Goal: Task Accomplishment & Management: Manage account settings

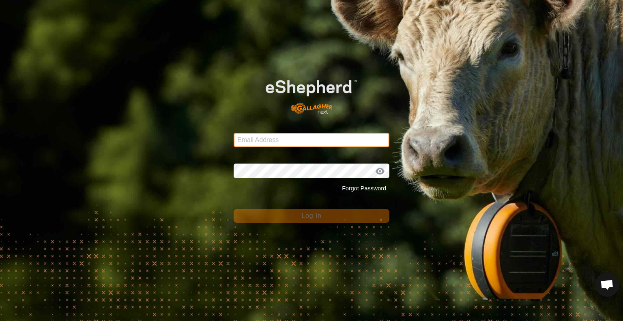
click at [297, 145] on input "Email Address" at bounding box center [312, 140] width 156 height 15
type input "[PERSON_NAME][EMAIL_ADDRESS][DOMAIN_NAME]"
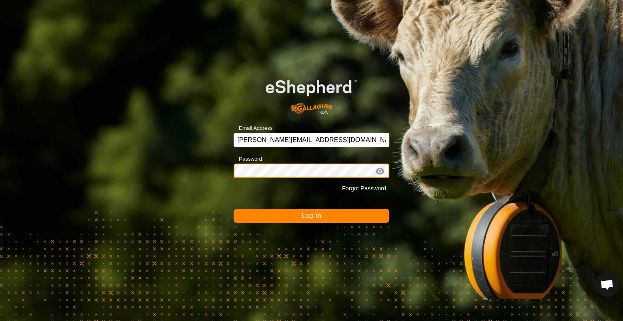
click at [234, 209] on button "Log In" at bounding box center [312, 216] width 156 height 14
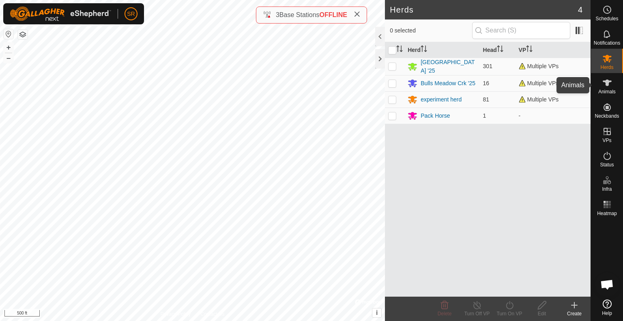
click at [602, 88] on es-animals-svg-icon at bounding box center [607, 82] width 15 height 13
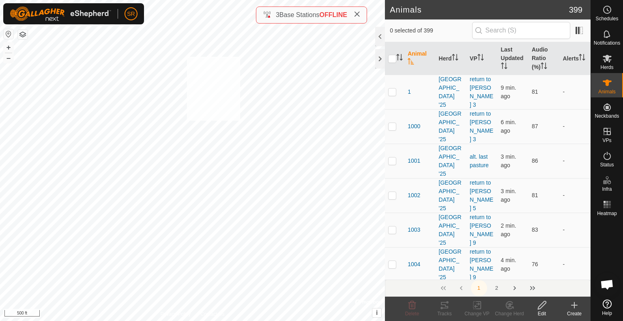
checkbox input "true"
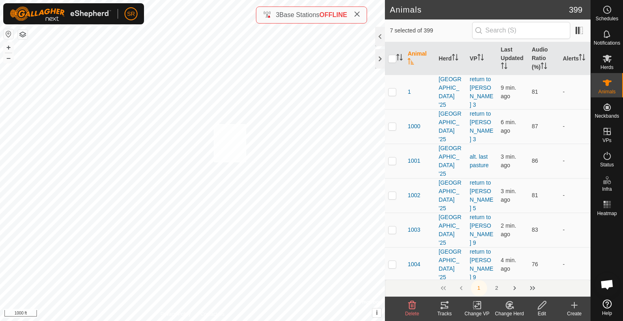
checkbox input "true"
click at [477, 304] on icon at bounding box center [477, 305] width 6 height 5
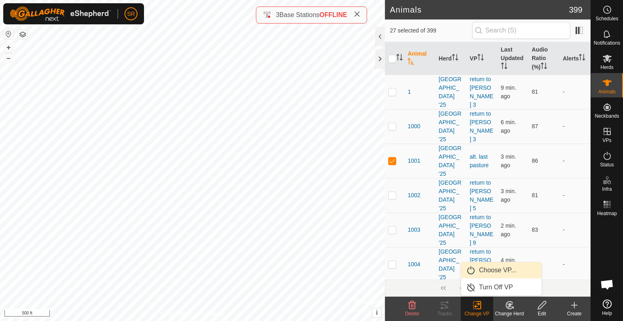
click at [485, 274] on link "Choose VP..." at bounding box center [501, 270] width 80 height 16
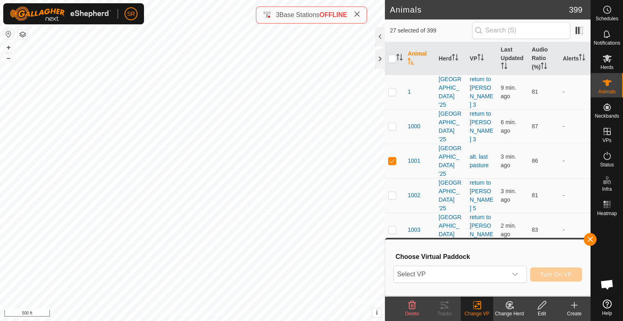
click at [485, 274] on span "Select VP" at bounding box center [450, 274] width 113 height 16
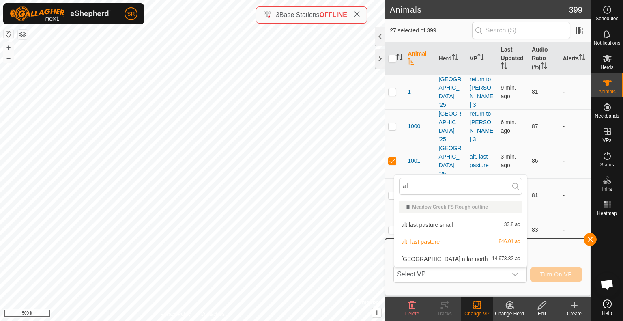
type input "al"
click at [424, 241] on li "alt. last pasture 846.01 ac" at bounding box center [460, 242] width 133 height 16
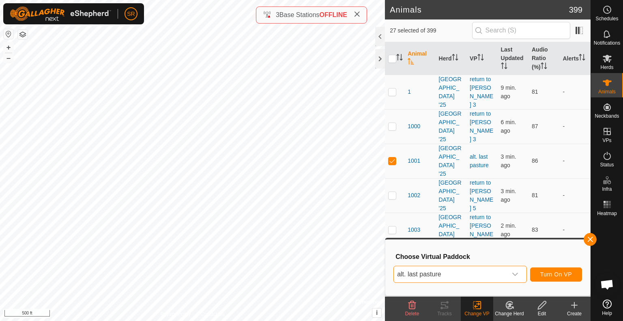
click at [493, 274] on span "alt. last pasture" at bounding box center [450, 274] width 113 height 16
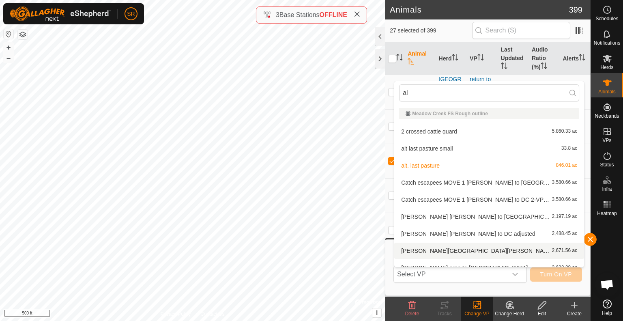
type input "alt"
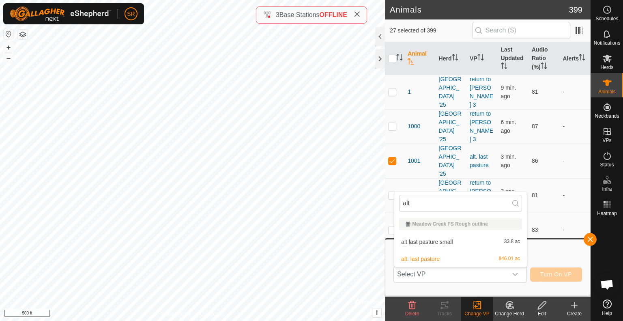
click at [450, 243] on span "alt last pasture small" at bounding box center [427, 242] width 52 height 6
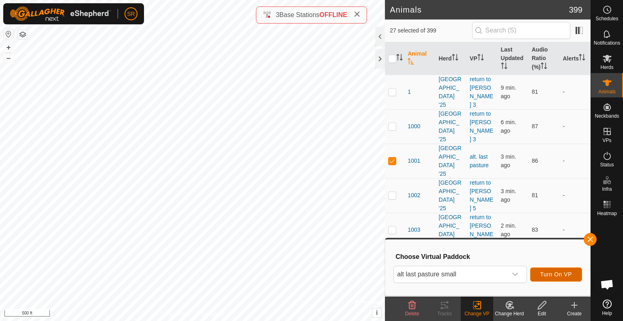
click at [560, 273] on span "Turn On VP" at bounding box center [556, 274] width 32 height 6
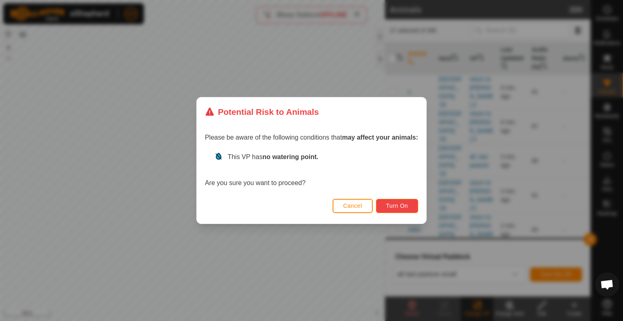
click at [411, 209] on button "Turn On" at bounding box center [397, 206] width 42 height 14
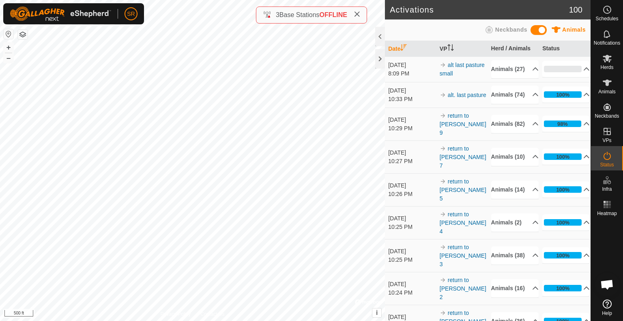
click at [123, 207] on div "6096 0775675205 [GEOGRAPHIC_DATA] '25 return to [PERSON_NAME] 2 + – ⇧ i © Mapbo…" at bounding box center [192, 160] width 385 height 321
click at [317, 321] on html "SR Schedules Notifications Herds Animals Neckbands VPs Status Infra Heatmap Hel…" at bounding box center [311, 160] width 623 height 321
click at [609, 80] on icon at bounding box center [608, 83] width 10 height 10
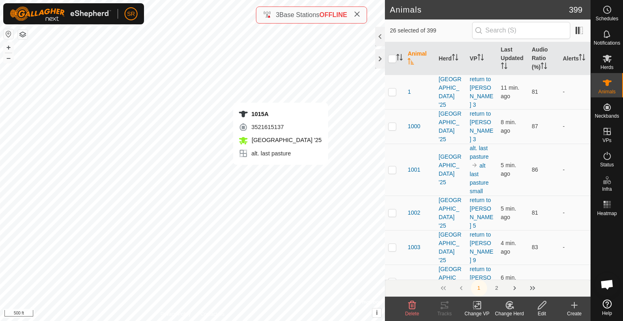
checkbox input "true"
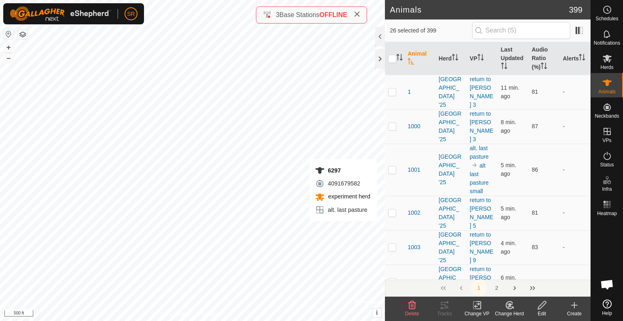
click at [514, 308] on icon at bounding box center [510, 305] width 10 height 10
click at [527, 275] on link "Choose Herd..." at bounding box center [534, 270] width 80 height 16
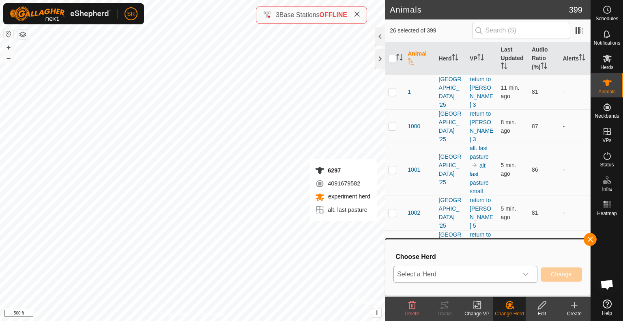
click at [520, 276] on div "dropdown trigger" at bounding box center [526, 274] width 16 height 16
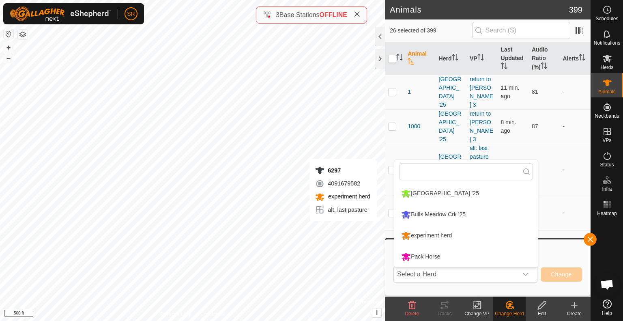
click at [570, 256] on h3 "Choose Herd" at bounding box center [489, 257] width 187 height 8
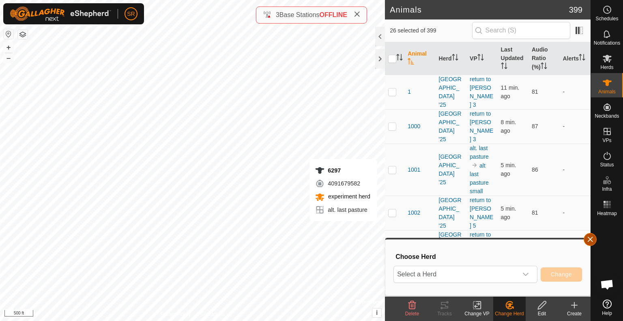
click at [588, 240] on button "button" at bounding box center [590, 239] width 13 height 13
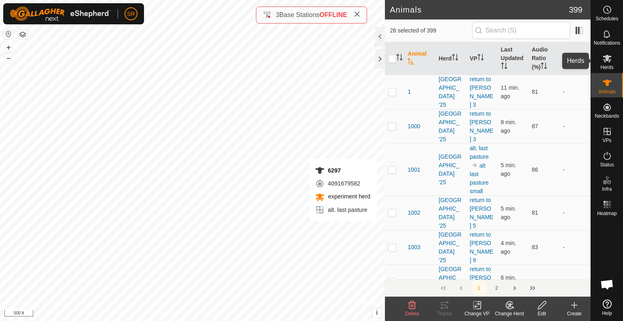
click at [613, 56] on es-mob-svg-icon at bounding box center [607, 58] width 15 height 13
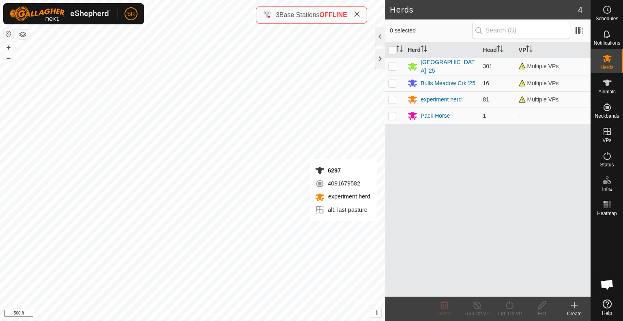
click at [577, 304] on icon at bounding box center [575, 305] width 10 height 10
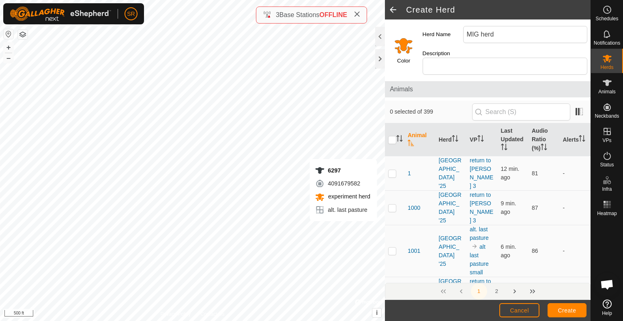
type input "MIG herd"
click at [405, 42] on input "Select a color" at bounding box center [403, 45] width 19 height 19
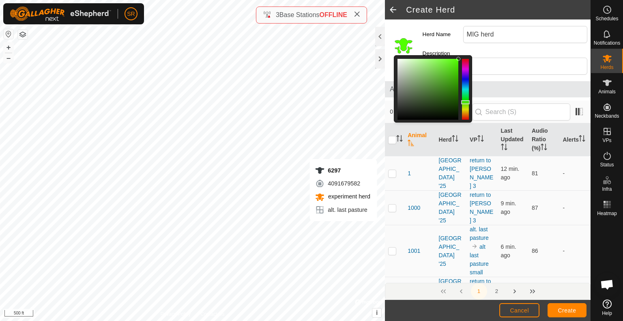
click at [467, 98] on div at bounding box center [465, 89] width 7 height 61
click at [465, 103] on div at bounding box center [465, 89] width 7 height 61
click at [436, 85] on div at bounding box center [428, 89] width 61 height 61
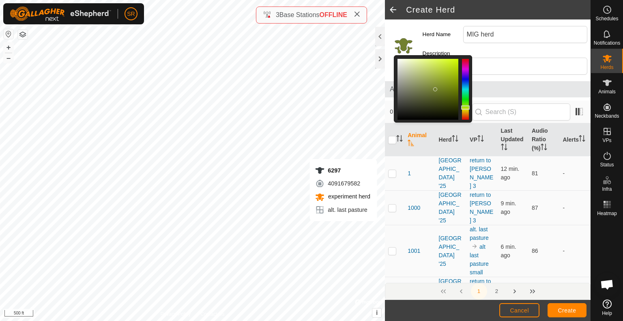
click at [464, 73] on div at bounding box center [465, 89] width 7 height 61
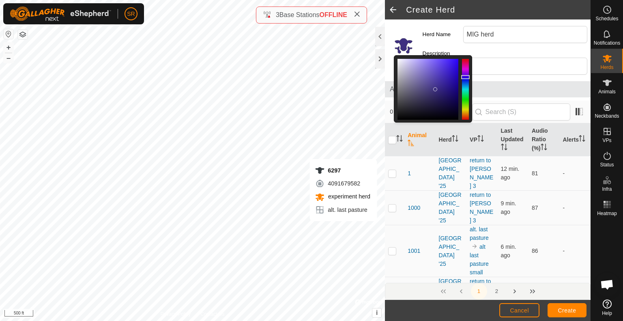
click at [464, 60] on div at bounding box center [465, 89] width 7 height 61
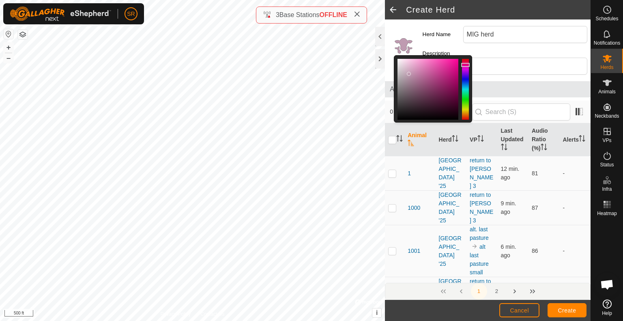
drag, startPoint x: 431, startPoint y: 73, endPoint x: 409, endPoint y: 69, distance: 21.7
click at [409, 69] on div at bounding box center [428, 89] width 61 height 61
click at [573, 310] on span "Create" at bounding box center [567, 310] width 18 height 6
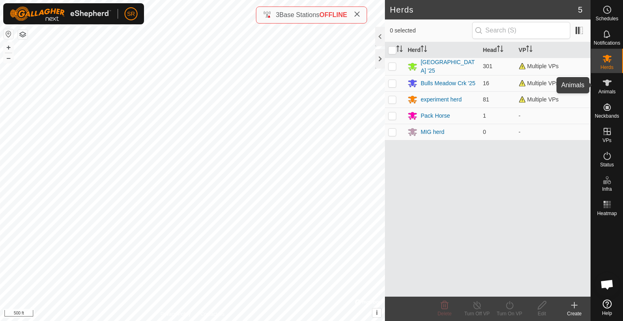
click at [612, 82] on icon at bounding box center [608, 83] width 10 height 10
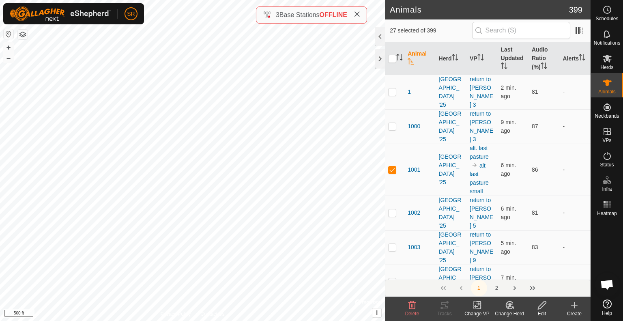
checkbox input "true"
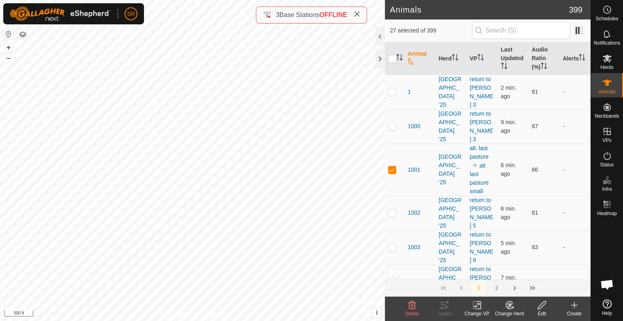
checkbox input "true"
click at [508, 306] on icon at bounding box center [508, 307] width 2 height 2
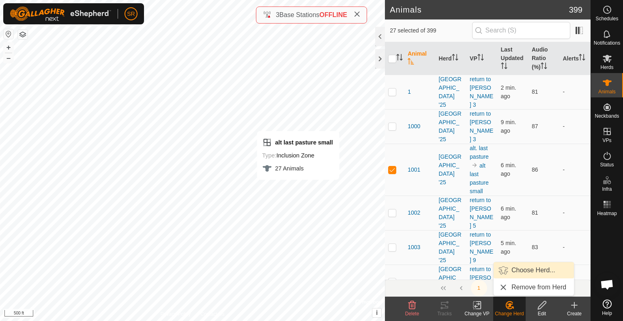
click at [531, 272] on link "Choose Herd..." at bounding box center [534, 270] width 80 height 16
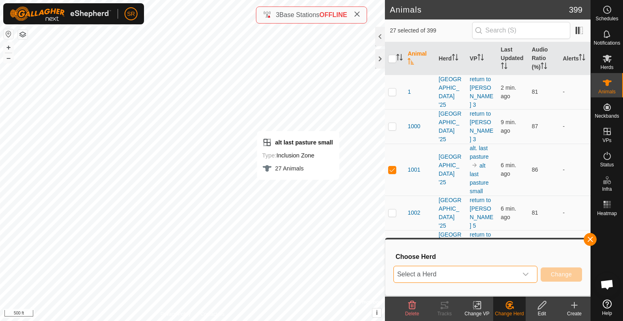
click at [504, 275] on span "Select a Herd" at bounding box center [456, 274] width 124 height 16
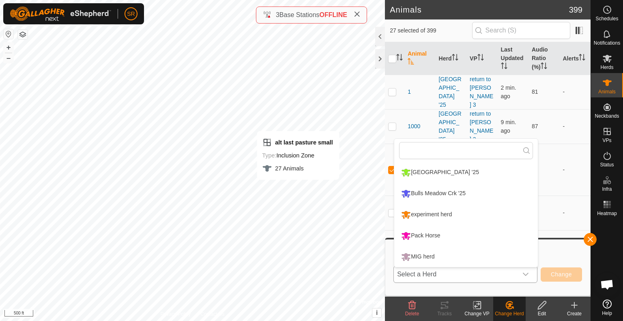
click at [503, 260] on li "MIG herd" at bounding box center [466, 257] width 144 height 20
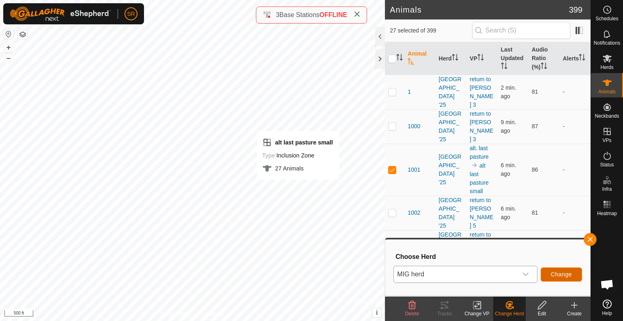
click at [552, 276] on span "Change" at bounding box center [561, 274] width 21 height 6
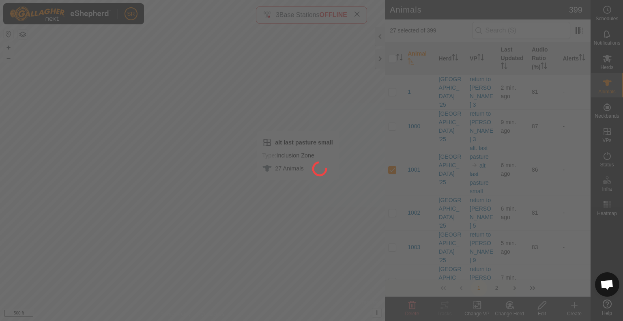
checkbox input "false"
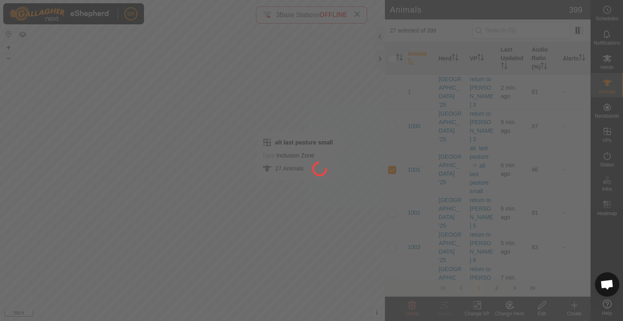
checkbox input "false"
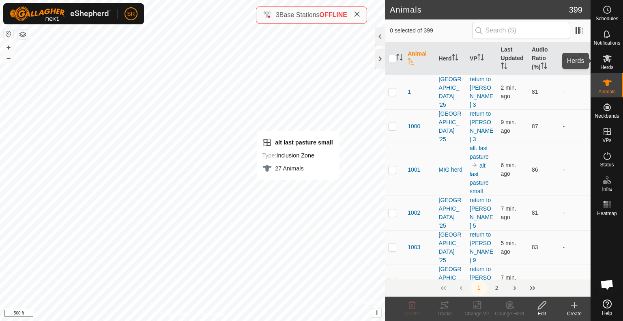
click at [608, 63] on icon at bounding box center [608, 59] width 10 height 10
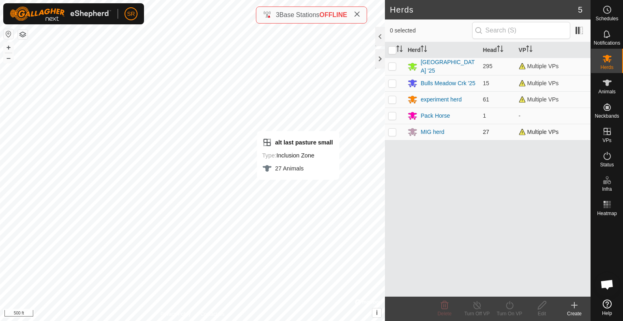
click at [393, 130] on p-checkbox at bounding box center [392, 132] width 8 height 6
checkbox input "true"
click at [511, 308] on icon at bounding box center [510, 305] width 10 height 10
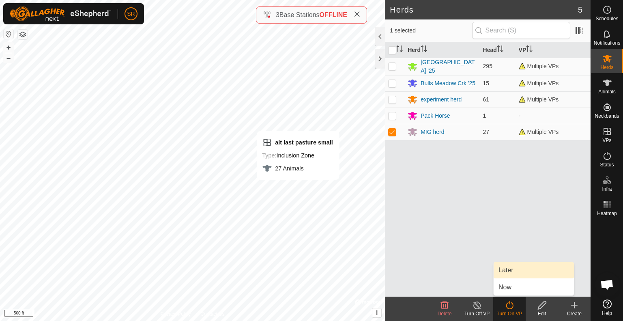
click at [526, 271] on link "Later" at bounding box center [534, 270] width 80 height 16
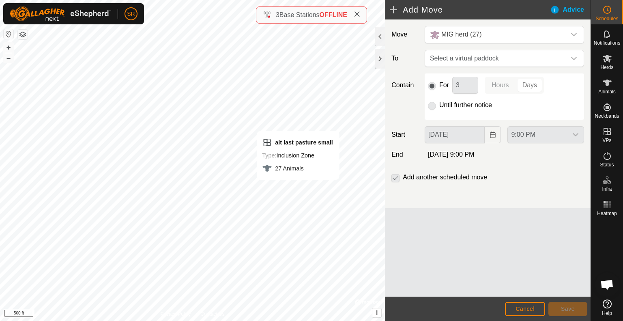
click at [433, 105] on p-radiobutton at bounding box center [432, 105] width 8 height 10
click at [433, 106] on p-radiobutton at bounding box center [432, 105] width 8 height 10
click at [482, 59] on span "Select a virtual paddock" at bounding box center [496, 58] width 139 height 16
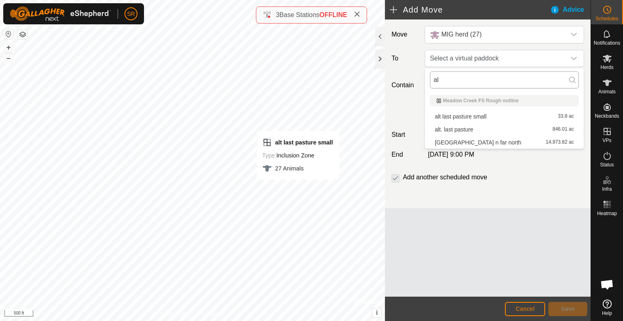
type input "a"
type input "s"
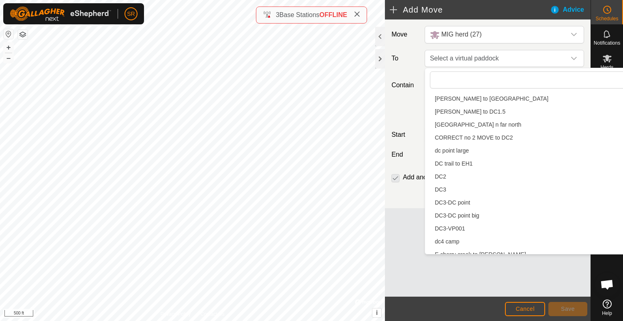
scroll to position [263, 0]
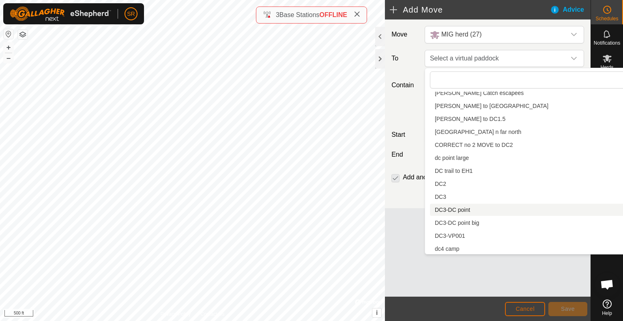
click at [522, 312] on span "Cancel" at bounding box center [525, 309] width 19 height 6
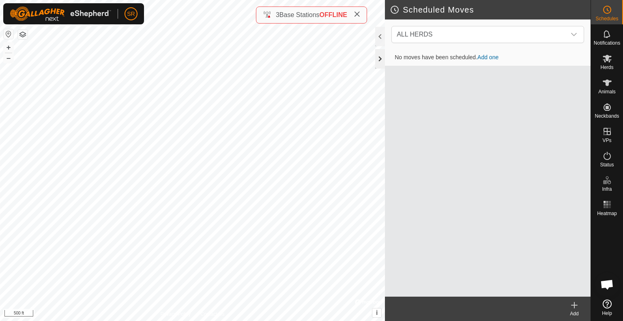
click at [379, 55] on div at bounding box center [380, 58] width 10 height 19
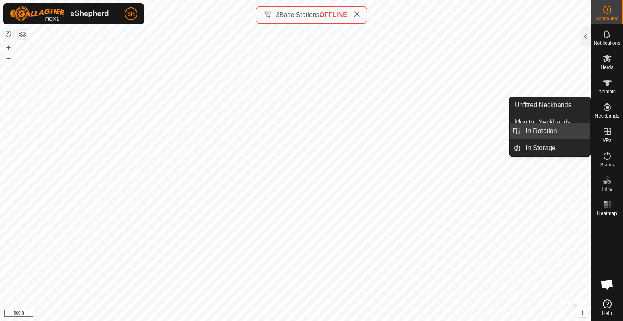
click at [577, 129] on link "In Rotation" at bounding box center [555, 131] width 69 height 16
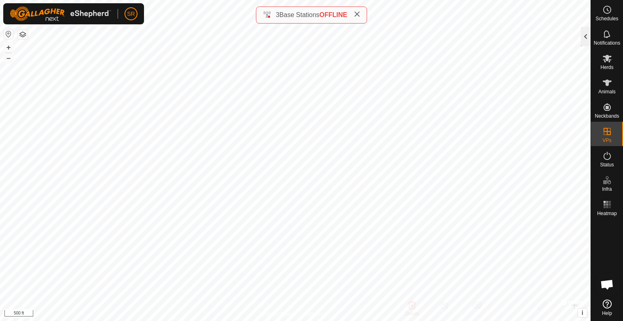
click at [586, 44] on div at bounding box center [586, 36] width 10 height 19
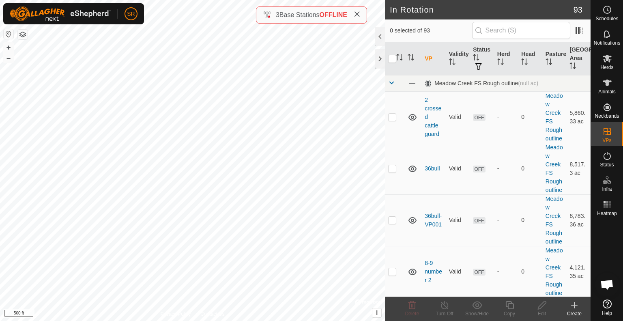
click at [576, 309] on icon at bounding box center [575, 305] width 10 height 10
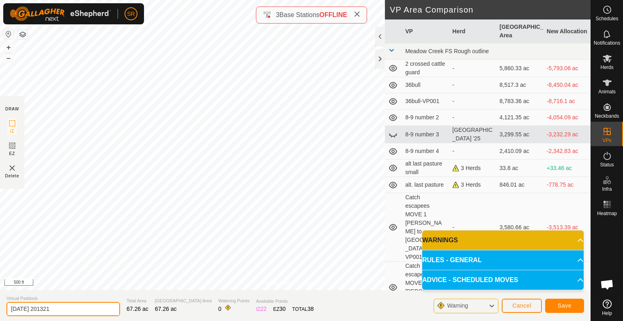
drag, startPoint x: 65, startPoint y: 310, endPoint x: 0, endPoint y: 298, distance: 66.0
click at [0, 298] on section "Virtual Paddock [DATE] 201321 Total Area 67.26 ac Grazing Area 67.26 ac Waterin…" at bounding box center [295, 305] width 591 height 31
type input "last 0-1"
click at [561, 308] on span "Save" at bounding box center [565, 305] width 14 height 6
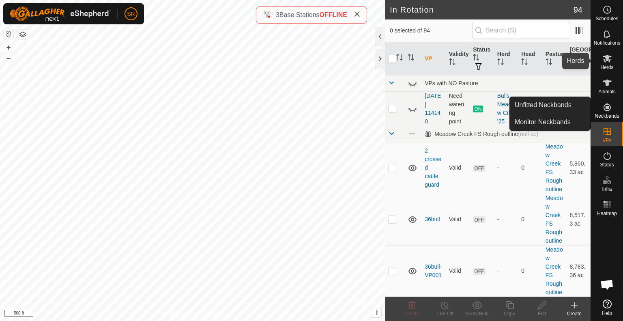
click at [607, 63] on es-mob-svg-icon at bounding box center [607, 58] width 15 height 13
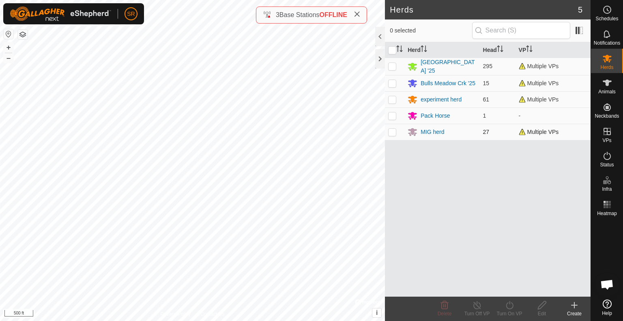
click at [391, 131] on p-checkbox at bounding box center [392, 132] width 8 height 6
checkbox input "true"
click at [544, 308] on icon at bounding box center [542, 305] width 10 height 10
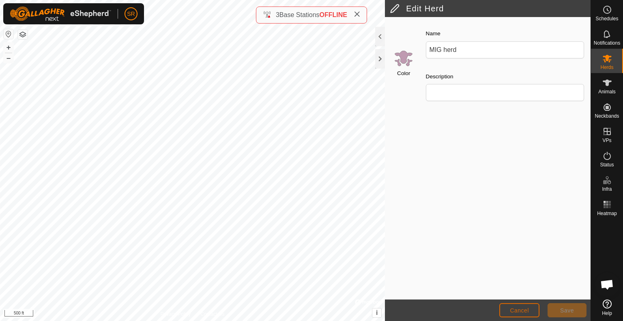
click at [523, 312] on span "Cancel" at bounding box center [519, 310] width 19 height 6
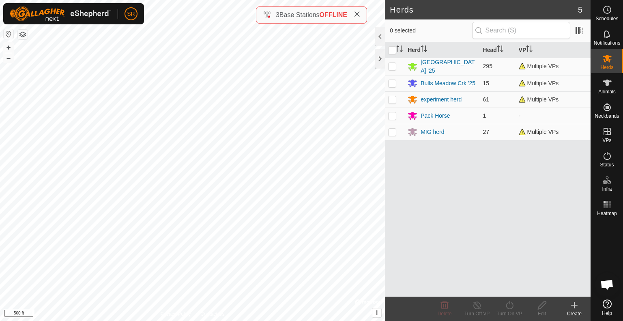
click at [391, 129] on p-checkbox at bounding box center [392, 132] width 8 height 6
checkbox input "true"
click at [510, 309] on icon at bounding box center [510, 305] width 10 height 10
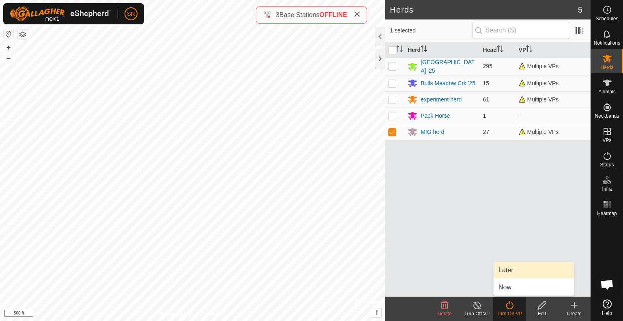
click at [521, 271] on link "Later" at bounding box center [534, 270] width 80 height 16
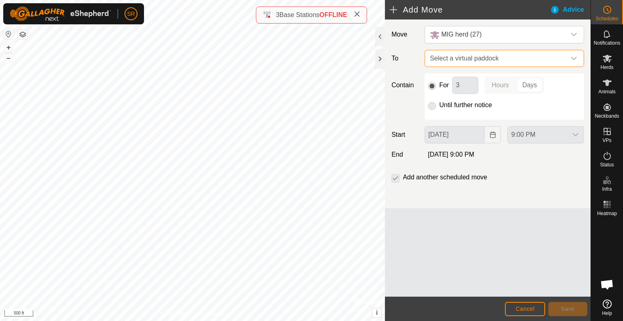
click at [473, 60] on span "Select a virtual paddock" at bounding box center [496, 58] width 139 height 16
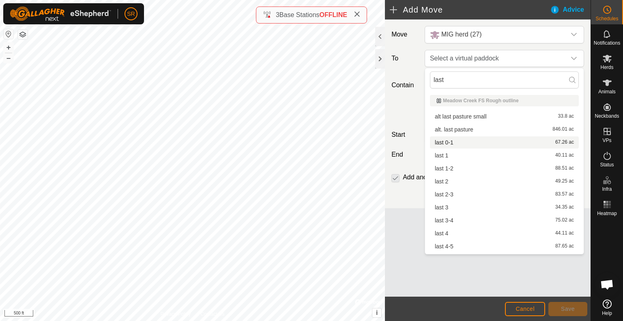
type input "last"
click at [458, 144] on li "last 0-1 67.26 ac" at bounding box center [504, 142] width 149 height 12
